Goal: Transaction & Acquisition: Obtain resource

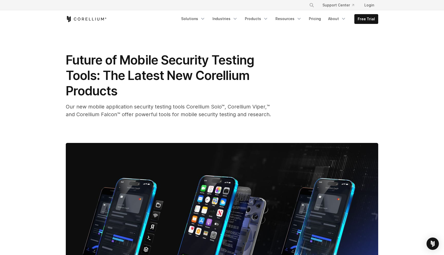
click at [184, 143] on img at bounding box center [222, 231] width 313 height 176
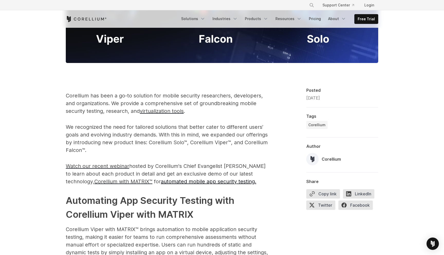
scroll to position [258, 0]
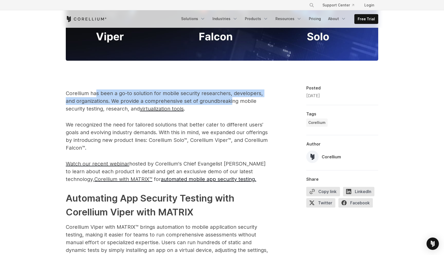
drag, startPoint x: 95, startPoint y: 92, endPoint x: 219, endPoint y: 107, distance: 124.8
click at [221, 106] on p "Corellium has been a go-to solution for mobile security researchers, developers…" at bounding box center [169, 100] width 206 height 23
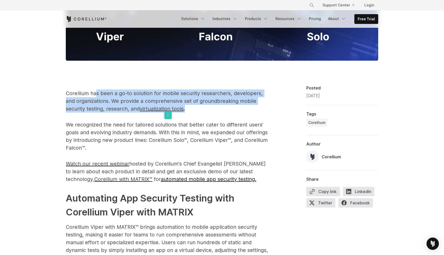
click at [154, 95] on p "Corellium has been a go-to solution for mobile security researchers, developers…" at bounding box center [169, 100] width 206 height 23
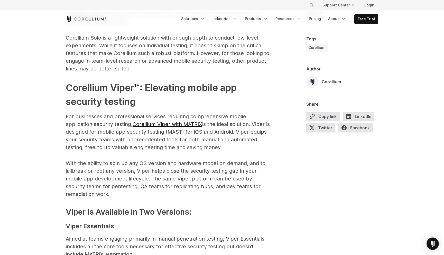
scroll to position [732, 0]
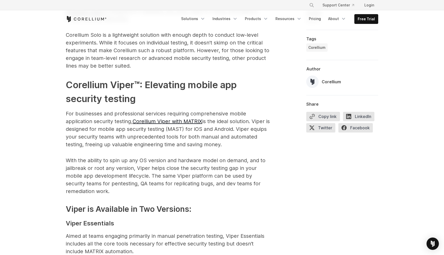
click at [129, 129] on p "For businesses and professional services requiring comprehensive mobile applica…" at bounding box center [169, 129] width 206 height 39
click at [119, 116] on p "For businesses and professional services requiring comprehensive mobile applica…" at bounding box center [169, 129] width 206 height 39
click at [152, 118] on link "Corellium Viper with MATRIX" at bounding box center [168, 121] width 70 height 6
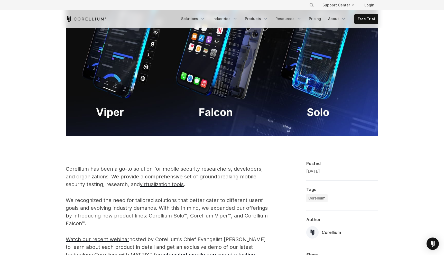
scroll to position [0, 0]
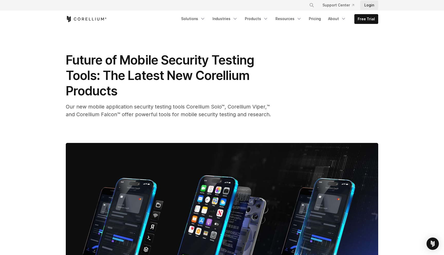
click at [373, 1] on link "Login" at bounding box center [369, 5] width 18 height 9
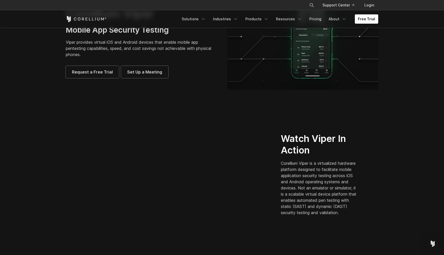
scroll to position [32, 0]
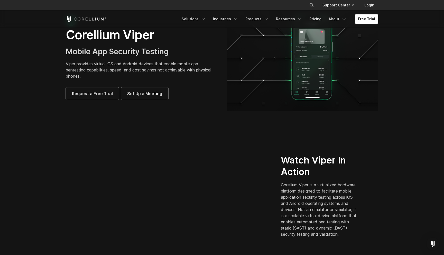
click at [159, 115] on section "Corellium Viper Mobile App Security Testing Viper provides virtual iOS and Andr…" at bounding box center [222, 60] width 444 height 128
click at [99, 95] on span "Request a Free Trial" at bounding box center [92, 94] width 41 height 6
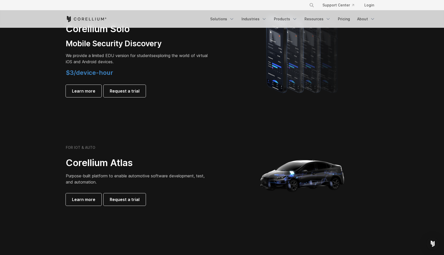
scroll to position [349, 0]
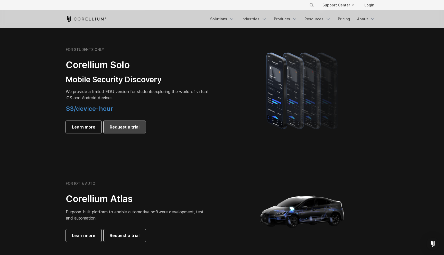
click at [118, 128] on span "Request a trial" at bounding box center [125, 127] width 30 height 6
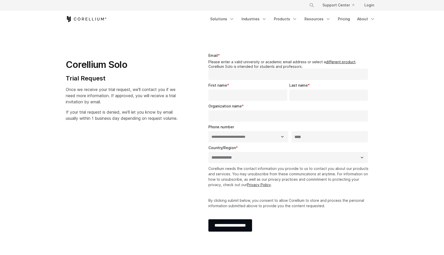
select select "**"
click at [233, 77] on input "Email *" at bounding box center [289, 74] width 160 height 11
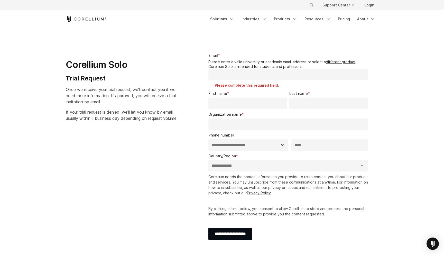
click at [187, 70] on div "Corellium Solo Trial Request Once we receive your trial request, we'll contact …" at bounding box center [128, 85] width 124 height 73
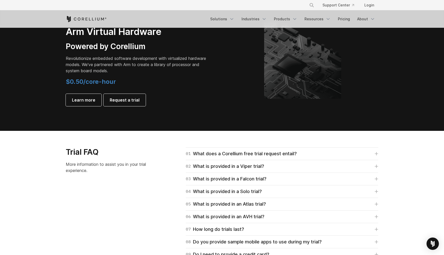
scroll to position [624, 0]
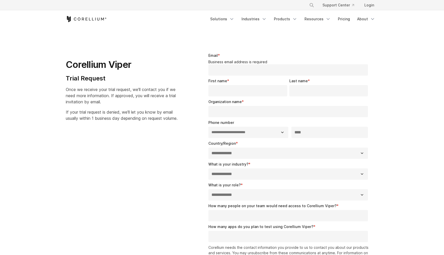
select select "**"
click at [227, 18] on link "Solutions" at bounding box center [222, 18] width 30 height 9
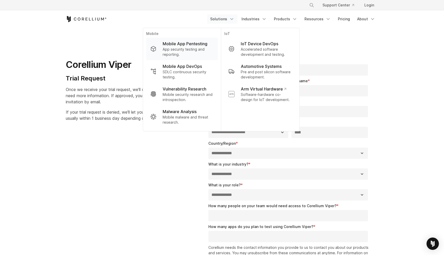
click at [176, 50] on p "App security testing and reporting." at bounding box center [188, 52] width 51 height 10
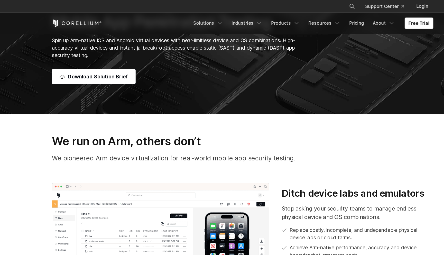
scroll to position [148, 0]
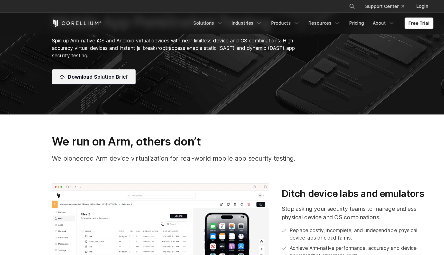
click at [112, 62] on span "Download Solution Brief" at bounding box center [103, 63] width 49 height 6
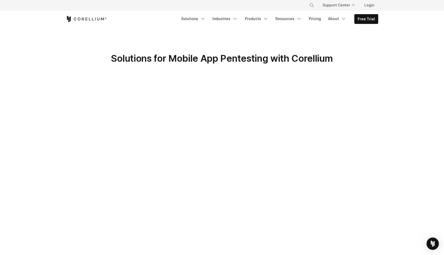
click at [266, 69] on div "Solutions for Mobile App Pentesting with Corellium" at bounding box center [222, 67] width 323 height 28
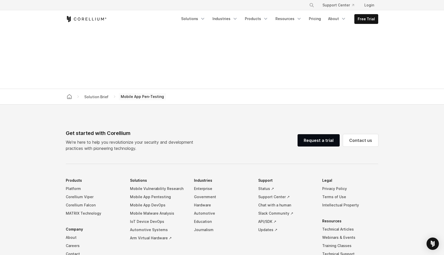
scroll to position [340, 0]
click at [306, 140] on link "Request a trial" at bounding box center [319, 139] width 42 height 12
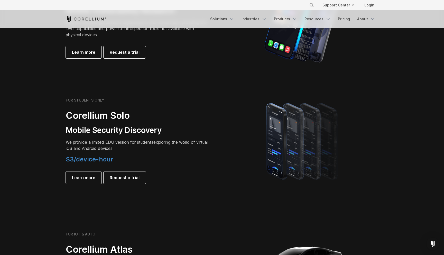
scroll to position [300, 0]
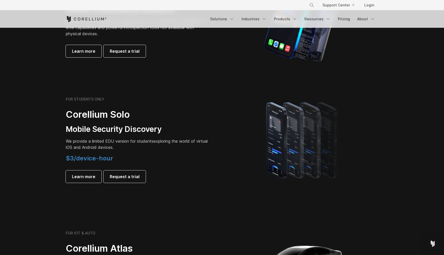
click at [87, 199] on section "FOR STUDENTS ONLY Corellium Solo Mobile Security Discovery We provide a limited…" at bounding box center [222, 139] width 444 height 123
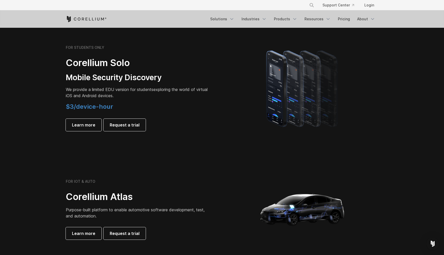
scroll to position [323, 0]
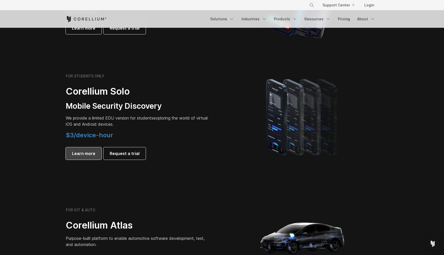
click at [84, 155] on span "Learn more" at bounding box center [83, 153] width 23 height 6
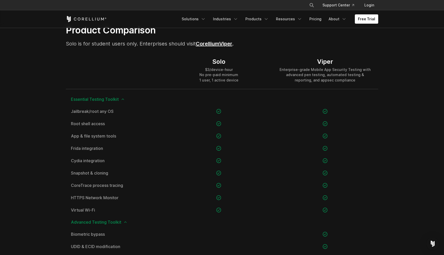
scroll to position [350, 0]
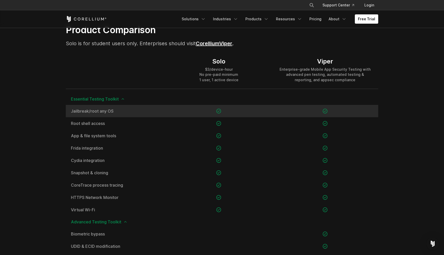
click at [140, 114] on div "Jailbreak/root any OS" at bounding box center [116, 111] width 100 height 12
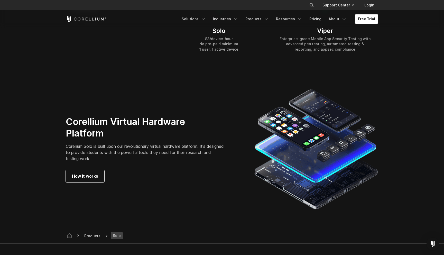
scroll to position [787, 0]
